Goal: Information Seeking & Learning: Learn about a topic

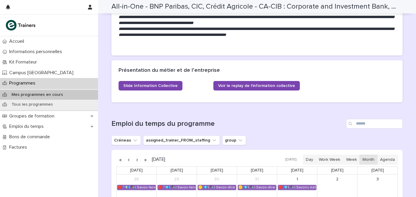
scroll to position [519, 0]
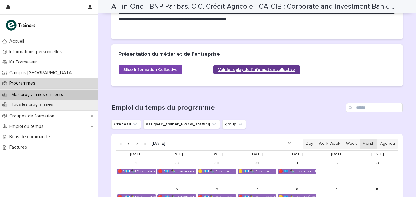
click at [228, 65] on link "Voir le replay de l'information collective" at bounding box center [256, 70] width 86 height 10
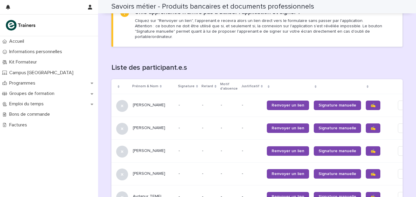
scroll to position [371, 0]
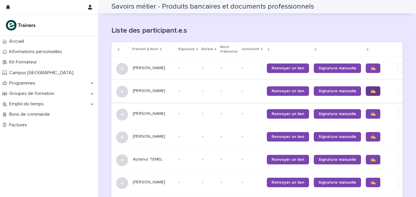
click at [370, 89] on span "✍️" at bounding box center [372, 91] width 5 height 4
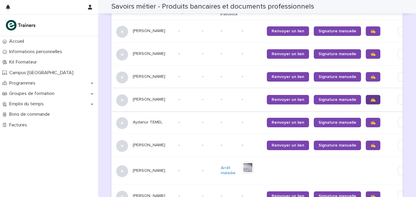
click at [366, 96] on link "✍️" at bounding box center [373, 100] width 15 height 10
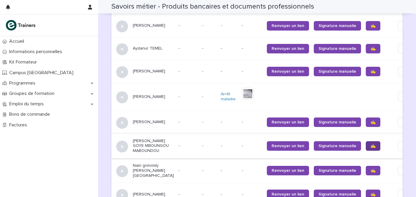
scroll to position [519, 0]
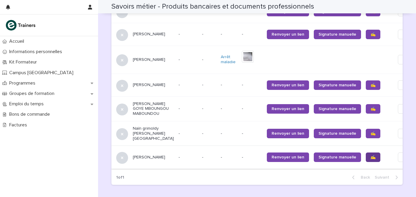
click at [366, 153] on link "✍️" at bounding box center [373, 158] width 15 height 10
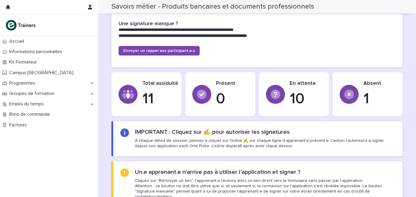
scroll to position [111, 0]
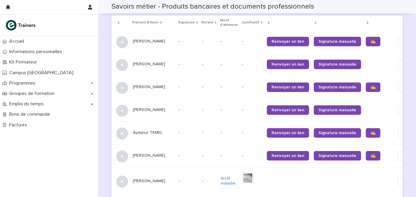
scroll to position [373, 0]
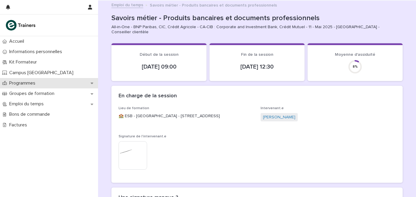
click at [32, 83] on p "Programmes" at bounding box center [23, 83] width 33 height 6
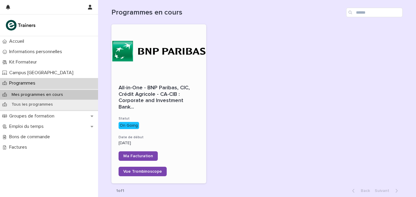
scroll to position [74, 0]
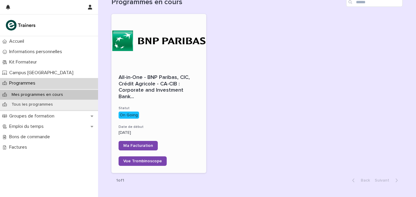
click at [177, 75] on span "All-in-One - BNP Paribas, CIC, Crédit Agricole - CA-CIB : Corporate and Investm…" at bounding box center [159, 88] width 80 height 26
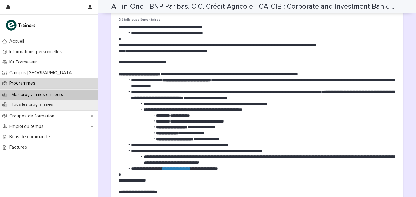
scroll to position [193, 0]
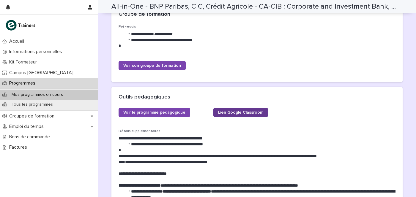
click at [248, 110] on span "Lien Google Classroom" at bounding box center [240, 112] width 45 height 4
